Goal: Information Seeking & Learning: Learn about a topic

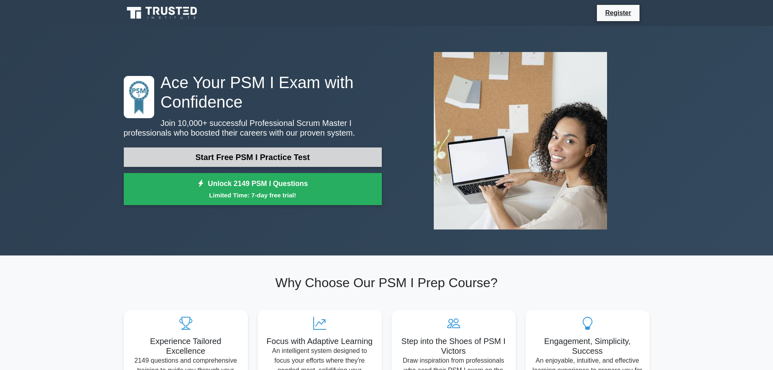
click at [311, 158] on link "Start Free PSM I Practice Test" at bounding box center [253, 156] width 258 height 19
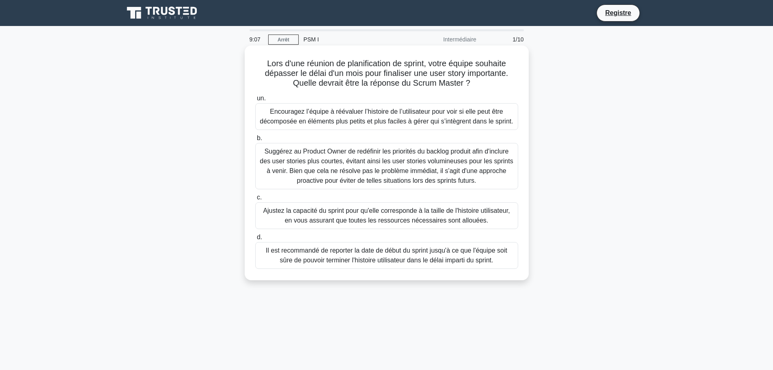
click at [405, 118] on font "Encouragez l’équipe à réévaluer l’histoire de l’utilisateur pour voir si elle p…" at bounding box center [386, 116] width 253 height 17
click at [255, 101] on input "un. Encouragez l’équipe à réévaluer l’histoire de l’utilisateur pour voir si el…" at bounding box center [255, 98] width 0 height 5
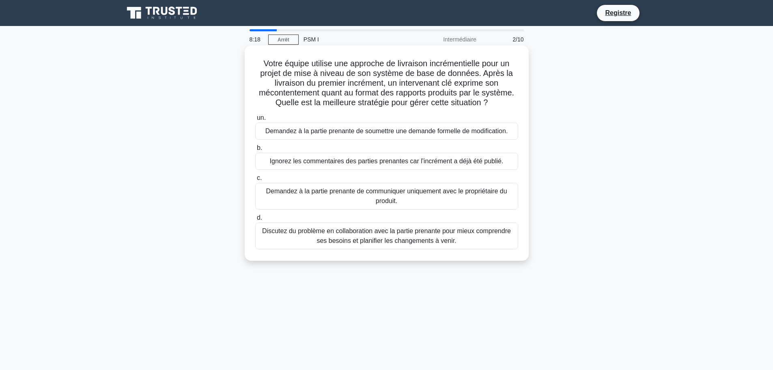
click at [416, 131] on font "Demandez à la partie prenante de soumettre une demande formelle de modification." at bounding box center [386, 130] width 243 height 7
click at [255, 121] on input "un. Demandez à la partie prenante de soumettre une demande formelle de modifica…" at bounding box center [255, 117] width 0 height 5
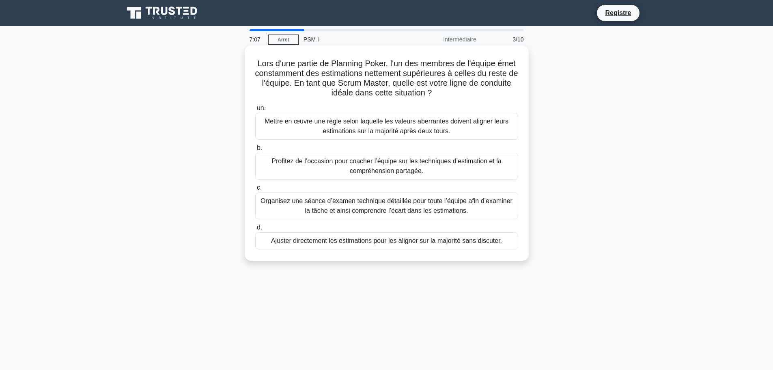
click at [456, 208] on font "Organisez une séance d’examen technique détaillée pour toute l’équipe afin d’ex…" at bounding box center [387, 205] width 252 height 17
click at [255, 190] on input "c. Organisez une séance d’examen technique détaillée pour toute l’équipe afin d…" at bounding box center [255, 187] width 0 height 5
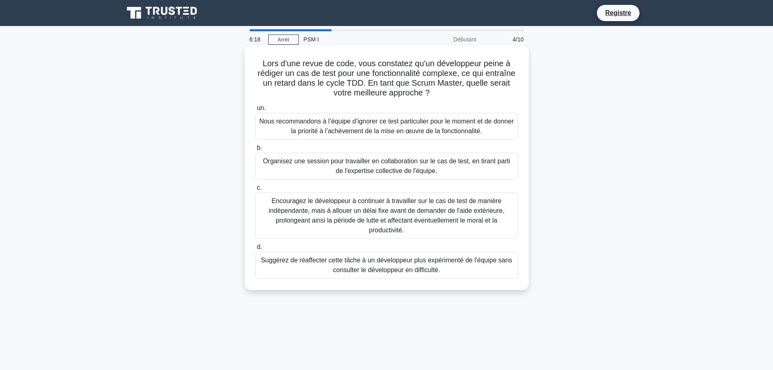
click at [482, 217] on font "Encouragez le développeur à continuer à travailler sur le cas de test de manièr…" at bounding box center [387, 215] width 236 height 36
click at [255, 190] on input "c. Encouragez le développeur à continuer à travailler sur le cas de test de man…" at bounding box center [255, 187] width 0 height 5
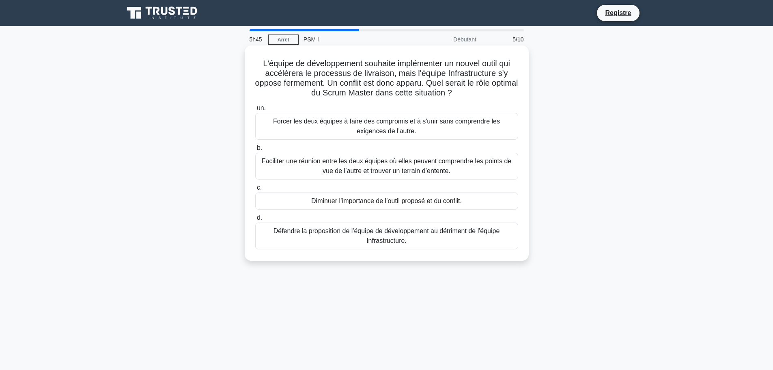
click at [447, 169] on font "Faciliter une réunion entre les deux équipes où elles peuvent comprendre les po…" at bounding box center [387, 165] width 250 height 17
click at [255, 151] on input "b. Faciliter une réunion entre les deux équipes où elles peuvent comprendre les…" at bounding box center [255, 147] width 0 height 5
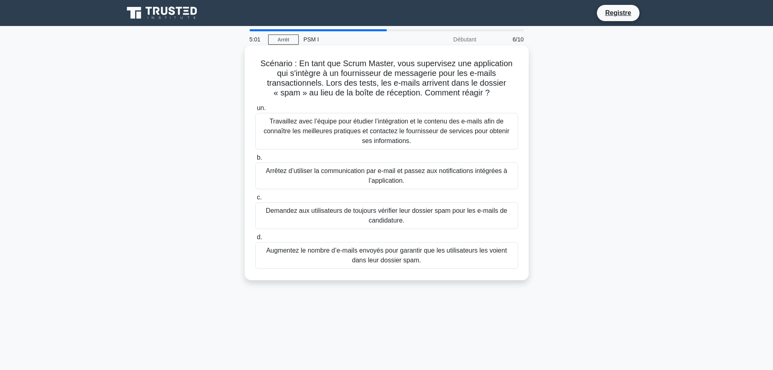
click at [418, 130] on font "Travaillez avec l’équipe pour étudier l’intégration et le contenu des e-mails a…" at bounding box center [387, 131] width 246 height 26
click at [255, 111] on input "un. Travaillez avec l’équipe pour étudier l’intégration et le contenu des e-mai…" at bounding box center [255, 108] width 0 height 5
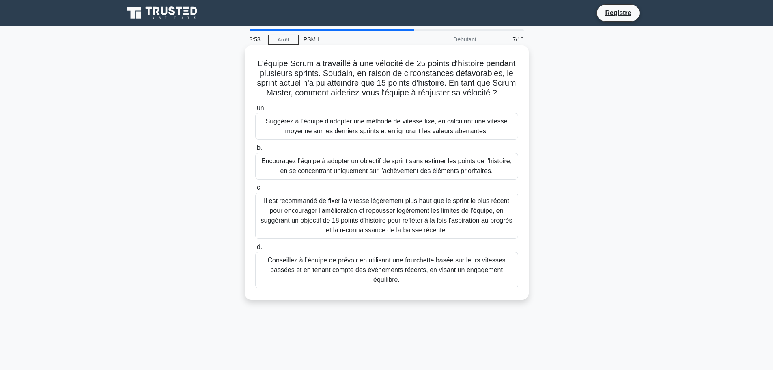
click at [452, 282] on font "Conseillez à l’équipe de prévoir en utilisant une fourchette basée sur leurs vi…" at bounding box center [386, 269] width 238 height 26
click at [255, 250] on input "d. Conseillez à l’équipe de prévoir en utilisant une fourchette basée sur leurs…" at bounding box center [255, 246] width 0 height 5
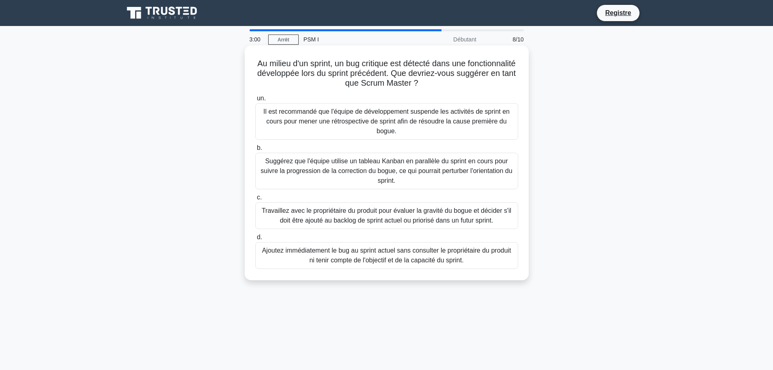
click at [435, 123] on font "Il est recommandé que l'équipe de développement suspende les activités de sprin…" at bounding box center [386, 121] width 246 height 26
click at [255, 101] on input "un. Il est recommandé que l'équipe de développement suspende les activités de s…" at bounding box center [255, 98] width 0 height 5
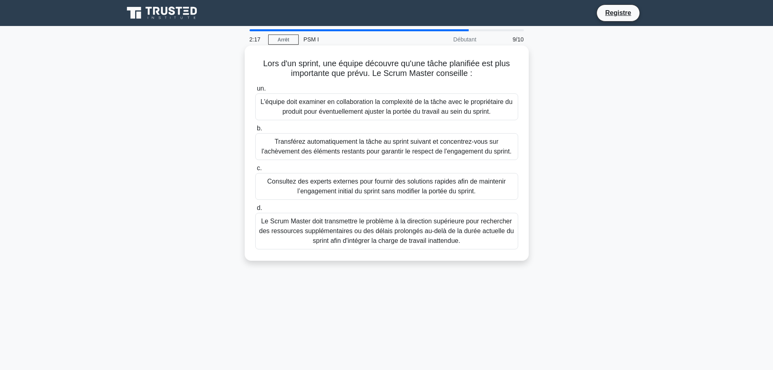
click at [457, 106] on font "L'équipe doit examiner en collaboration la complexité de la tâche avec le propr…" at bounding box center [387, 106] width 252 height 17
click at [255, 91] on input "un. L'équipe doit examiner en collaboration la complexité de la tâche avec le p…" at bounding box center [255, 88] width 0 height 5
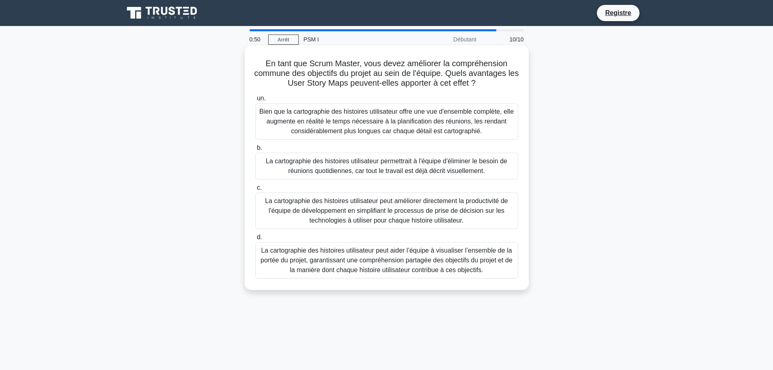
click at [479, 265] on font "La cartographie des histoires utilisateur peut aider l’équipe à visualiser l’en…" at bounding box center [387, 260] width 256 height 29
click at [255, 240] on input "d. La cartographie des histoires utilisateur peut aider l’équipe à visualiser l…" at bounding box center [255, 237] width 0 height 5
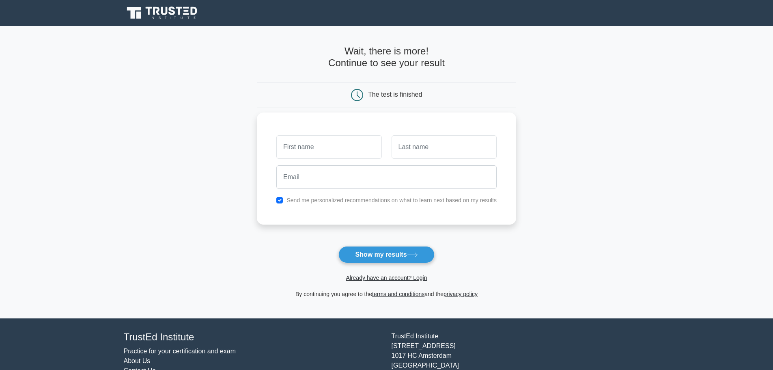
click at [331, 149] on input "text" at bounding box center [328, 147] width 105 height 24
type input "Saidi"
type input "Dhaou"
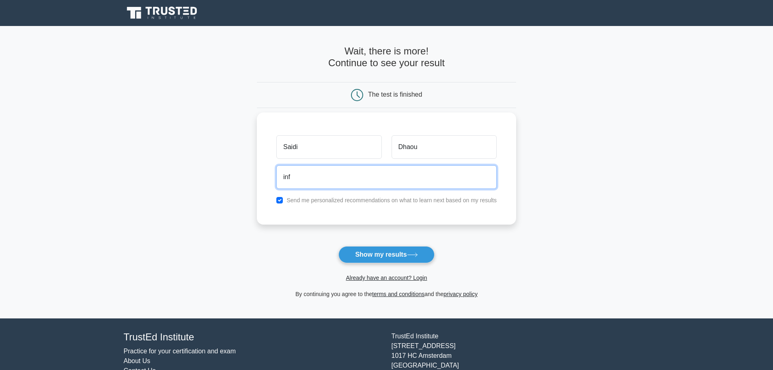
type input "infonet.saidi@gmail.com"
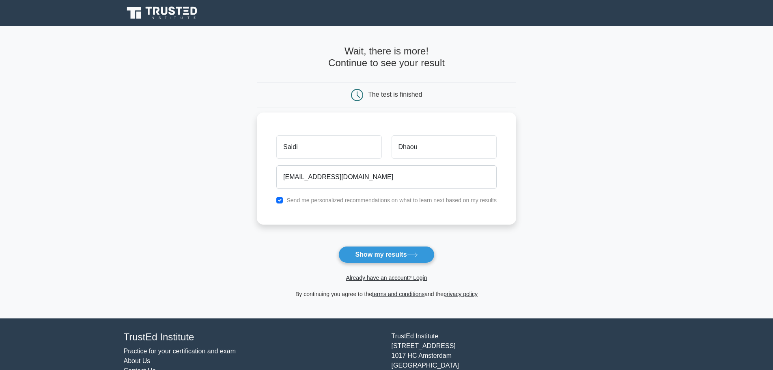
click at [346, 202] on label "Send me personalized recommendations on what to learn next based on my results" at bounding box center [392, 200] width 210 height 6
click at [283, 200] on input "checkbox" at bounding box center [279, 200] width 6 height 6
checkbox input "false"
click at [398, 255] on button "Show my results" at bounding box center [386, 254] width 96 height 17
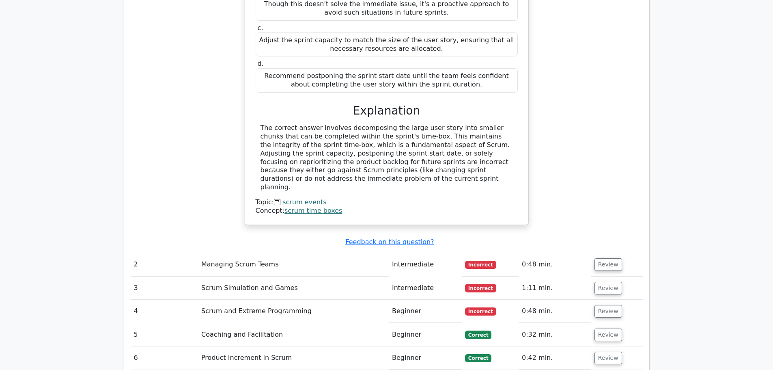
scroll to position [893, 0]
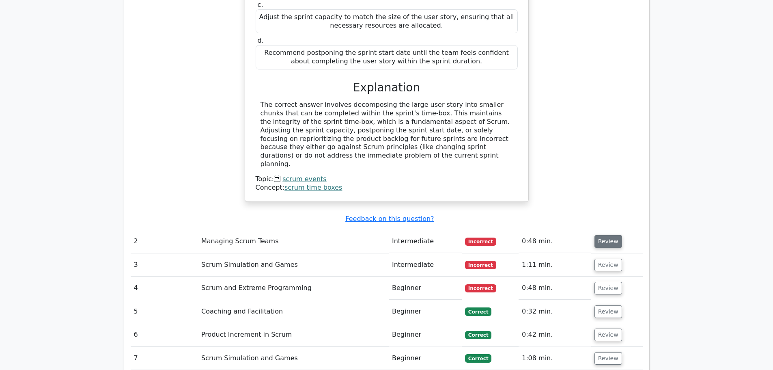
click at [600, 235] on button "Review" at bounding box center [609, 241] width 28 height 13
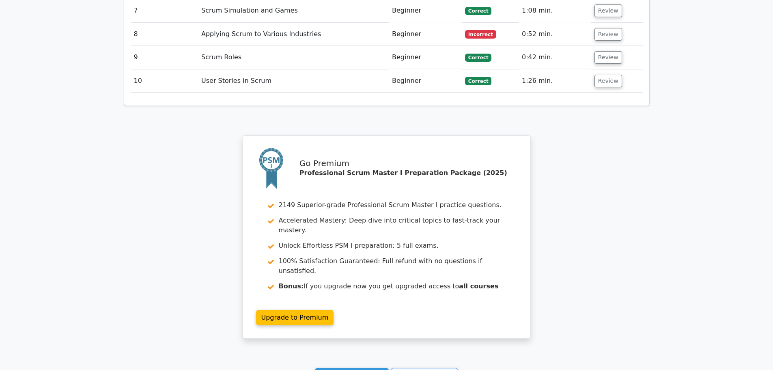
scroll to position [1623, 0]
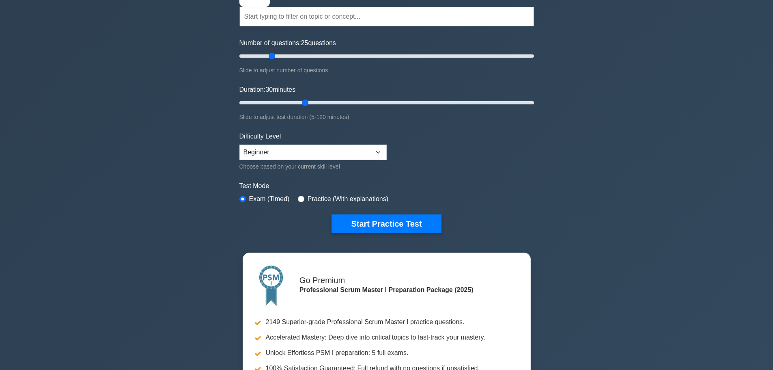
scroll to position [81, 0]
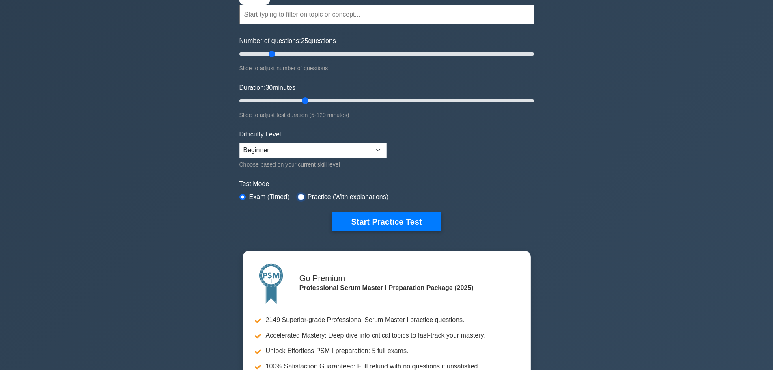
click at [298, 195] on input "radio" at bounding box center [301, 197] width 6 height 6
radio input "true"
click at [377, 222] on button "Start Practice Test" at bounding box center [387, 221] width 110 height 19
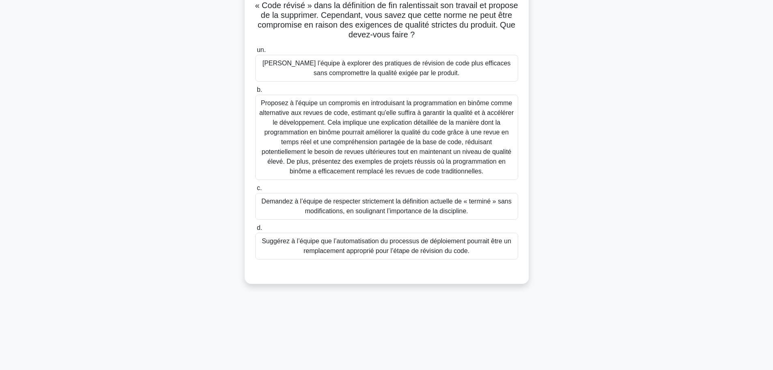
scroll to position [69, 0]
click at [450, 207] on font "Demandez à l’équipe de respecter strictement la définition actuelle de « termin…" at bounding box center [386, 205] width 250 height 17
click at [255, 190] on input "c. Demandez à l’équipe de respecter strictement la définition actuelle de « ter…" at bounding box center [255, 187] width 0 height 5
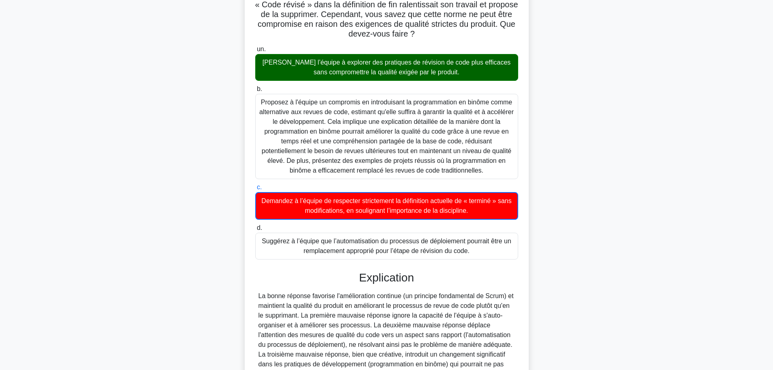
click at [427, 67] on font "[PERSON_NAME] l’équipe à explorer des pratiques de révision de code plus effica…" at bounding box center [387, 67] width 248 height 17
click at [255, 52] on input "un. [PERSON_NAME] l’équipe à explorer des pratiques de révision de code plus ef…" at bounding box center [255, 49] width 0 height 5
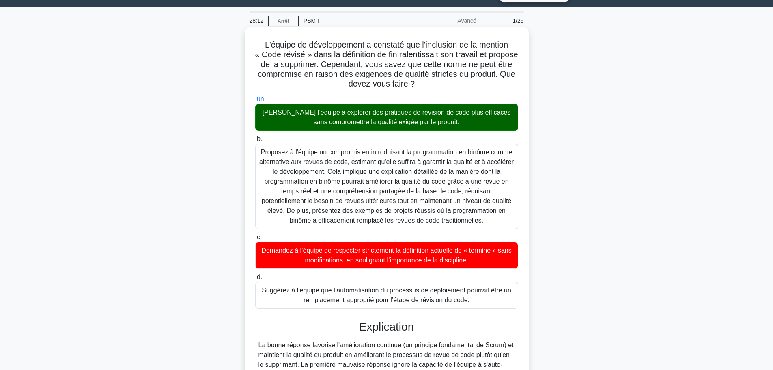
scroll to position [0, 0]
